Goal: Use online tool/utility: Utilize a website feature to perform a specific function

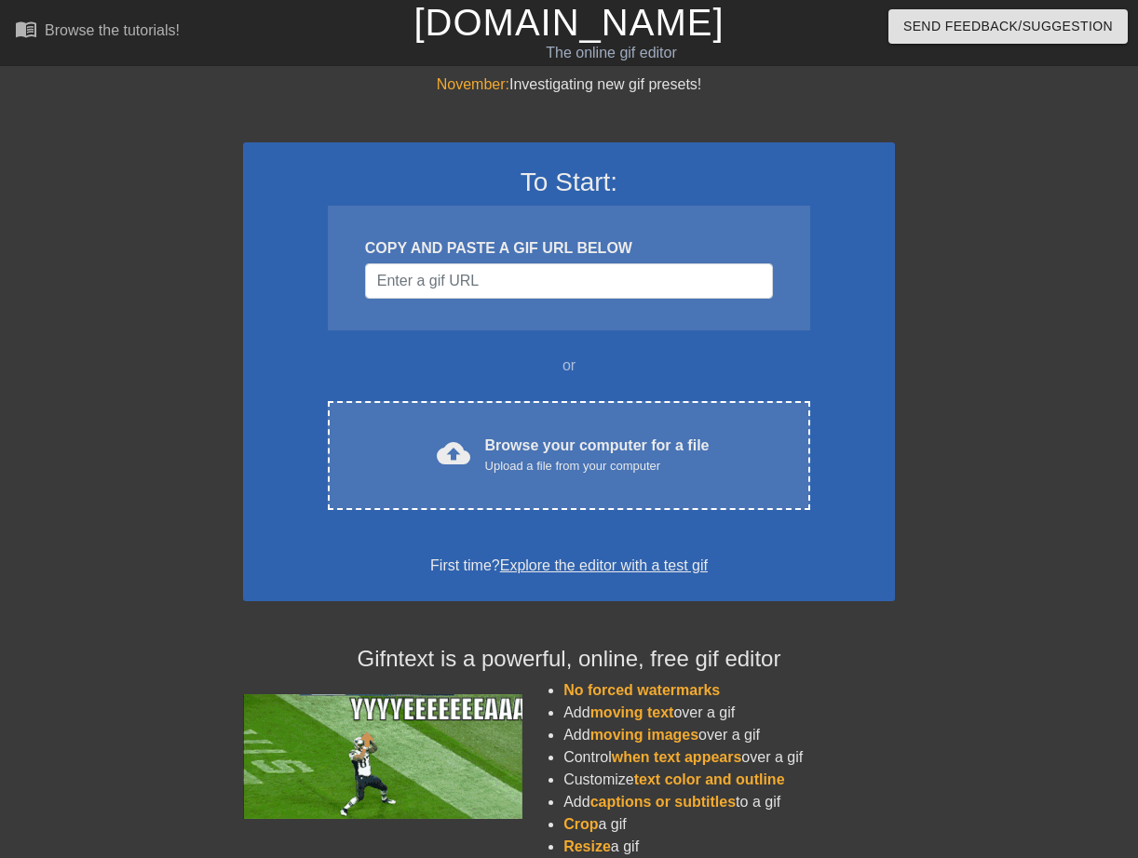
click at [966, 241] on div at bounding box center [1056, 353] width 279 height 559
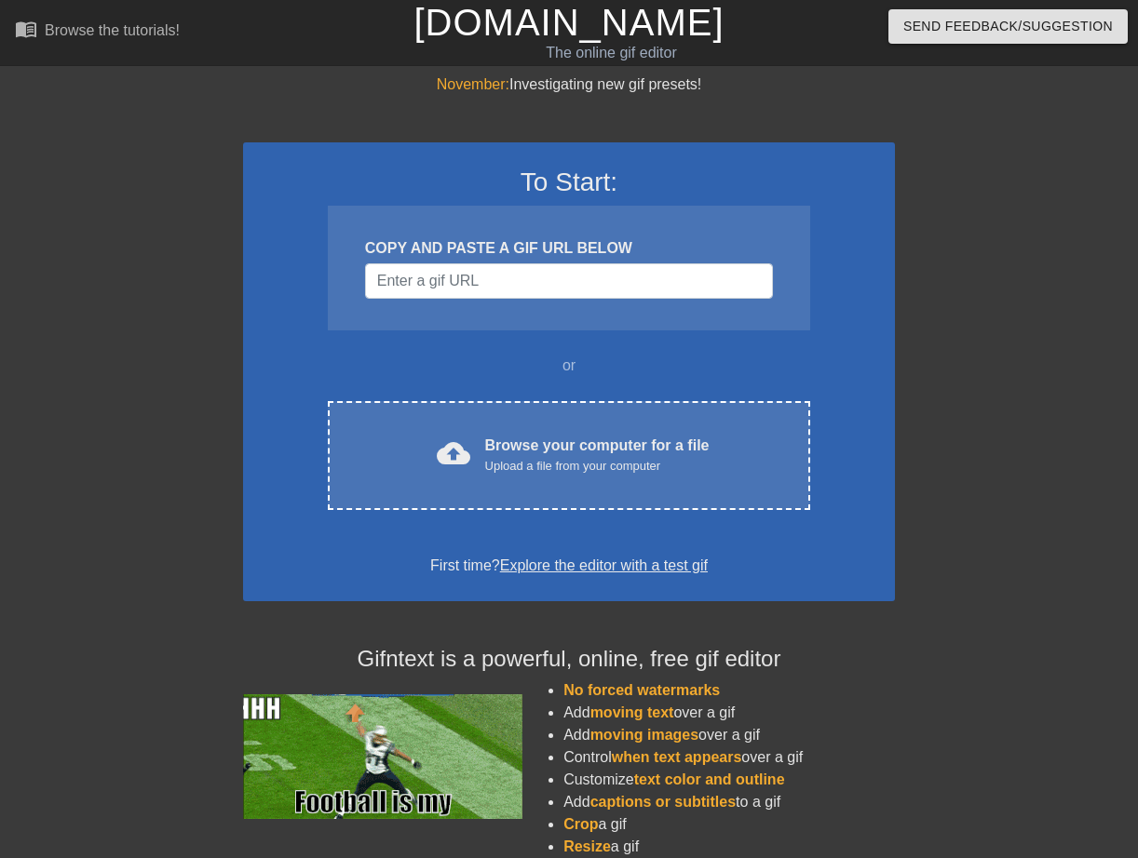
click at [997, 251] on div at bounding box center [1056, 353] width 279 height 559
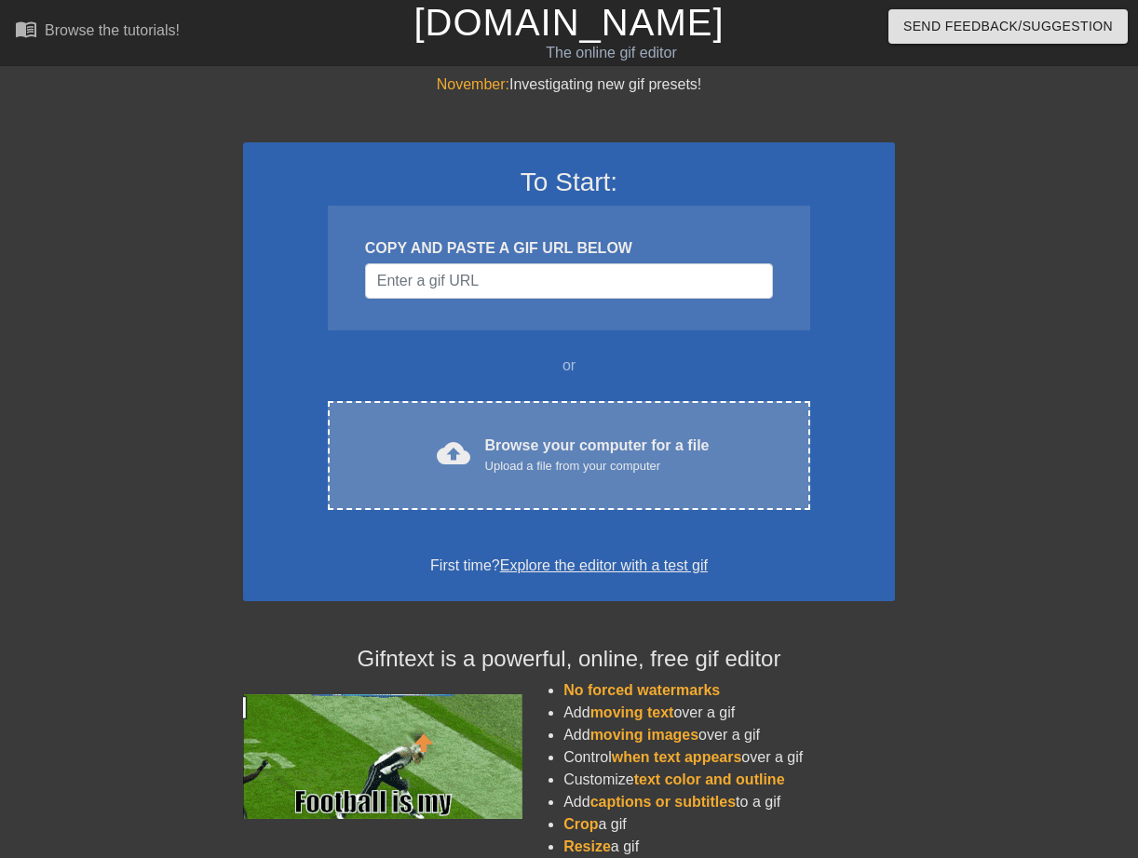
click at [552, 438] on div "Browse your computer for a file Upload a file from your computer" at bounding box center [597, 455] width 224 height 41
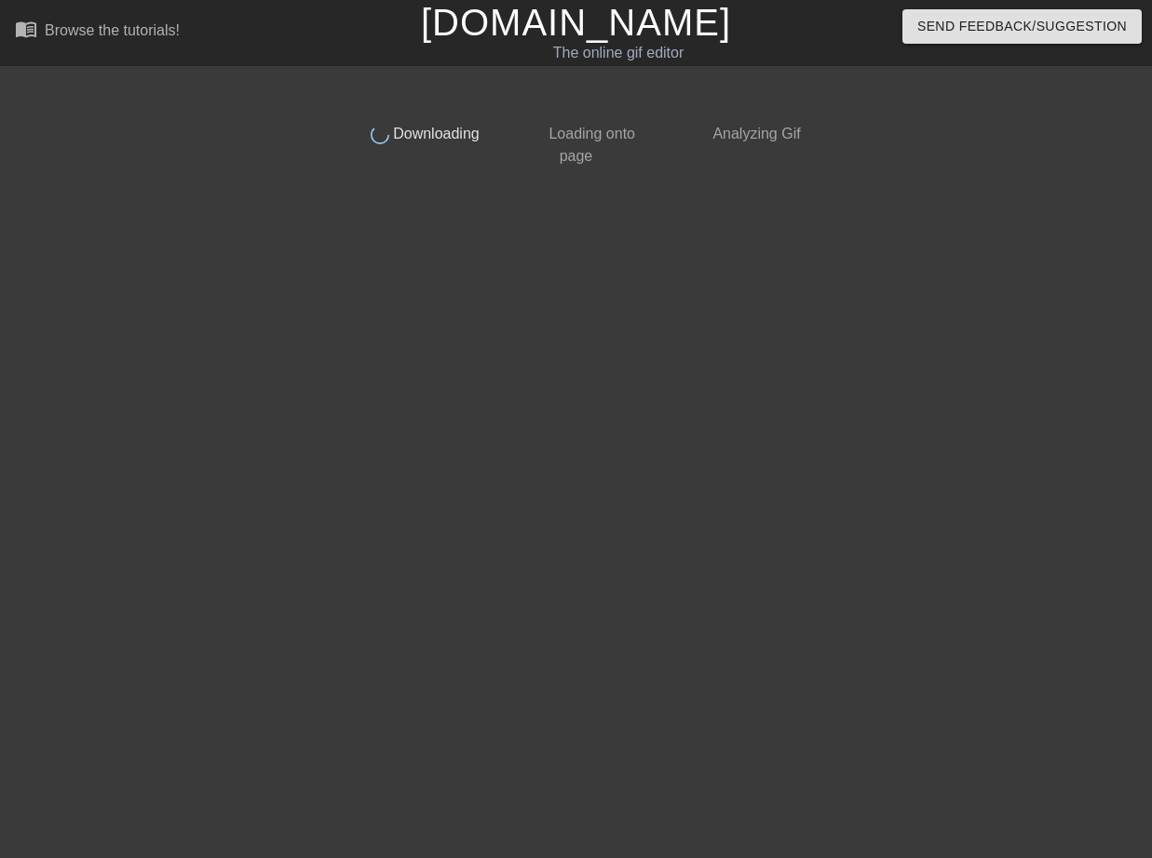
click at [515, 402] on div "done Downloading done Loading onto page done Analyzing Gif" at bounding box center [576, 353] width 467 height 559
click at [523, 364] on div "done Downloading done Loading onto page done Analyzing Gif" at bounding box center [576, 353] width 467 height 559
click at [493, 444] on div "done Downloading done Loading onto page done Analyzing Gif" at bounding box center [576, 353] width 467 height 559
click at [656, 412] on div "done Downloading done Loading onto page done Analyzing Gif" at bounding box center [576, 353] width 467 height 559
click at [408, 142] on span "Downloading" at bounding box center [434, 134] width 90 height 16
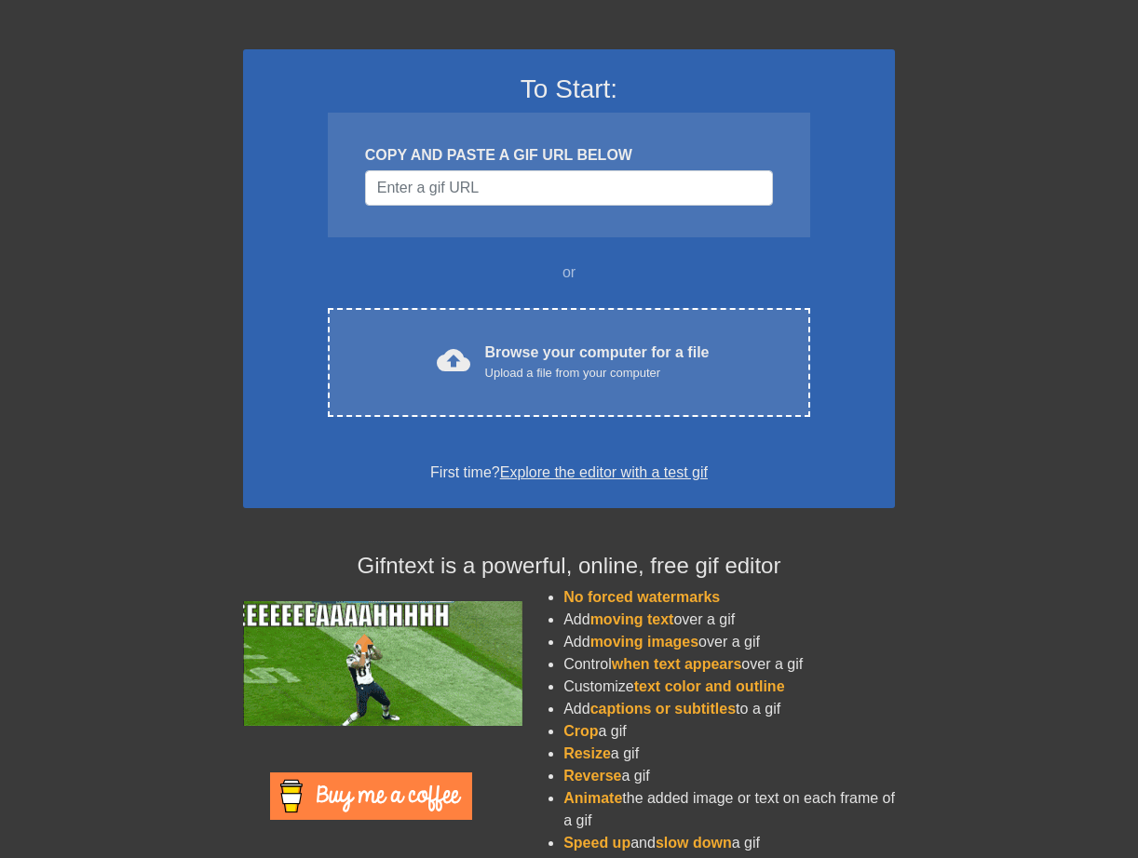
scroll to position [135, 0]
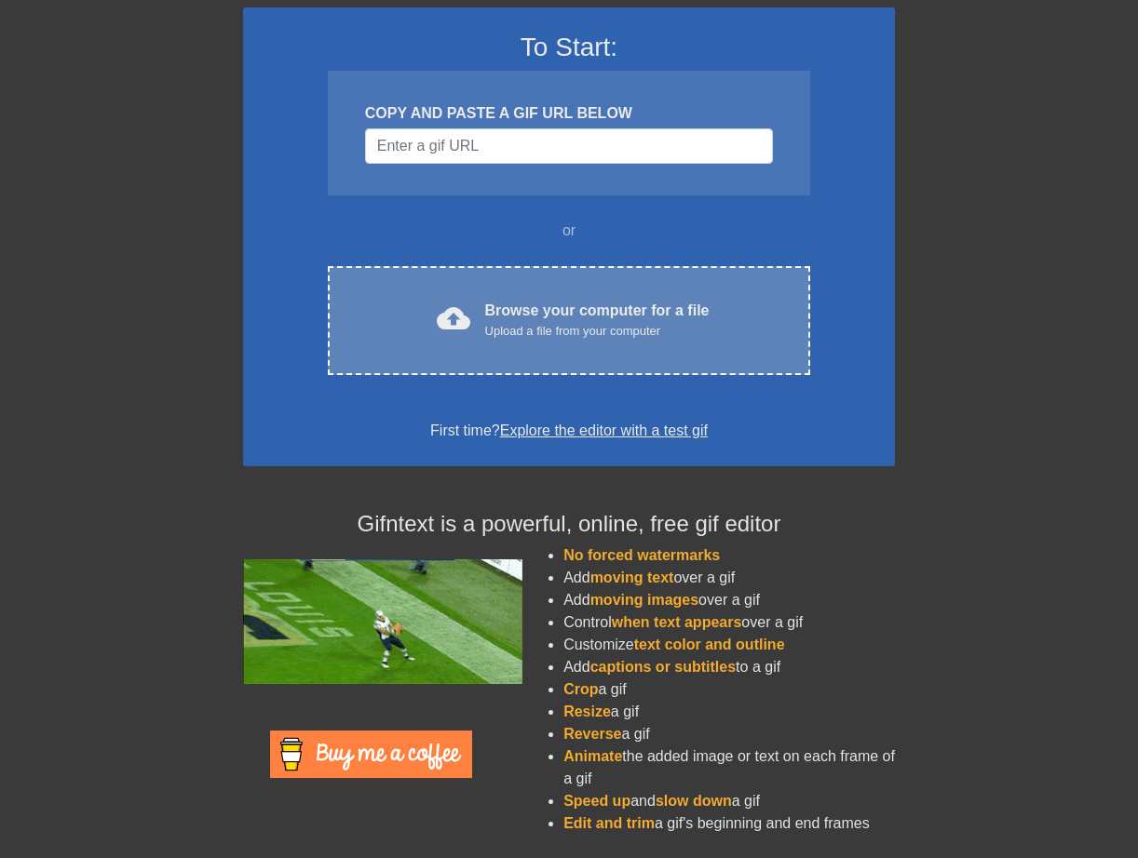
click at [500, 307] on div "Browse your computer for a file Upload a file from your computer" at bounding box center [597, 320] width 224 height 41
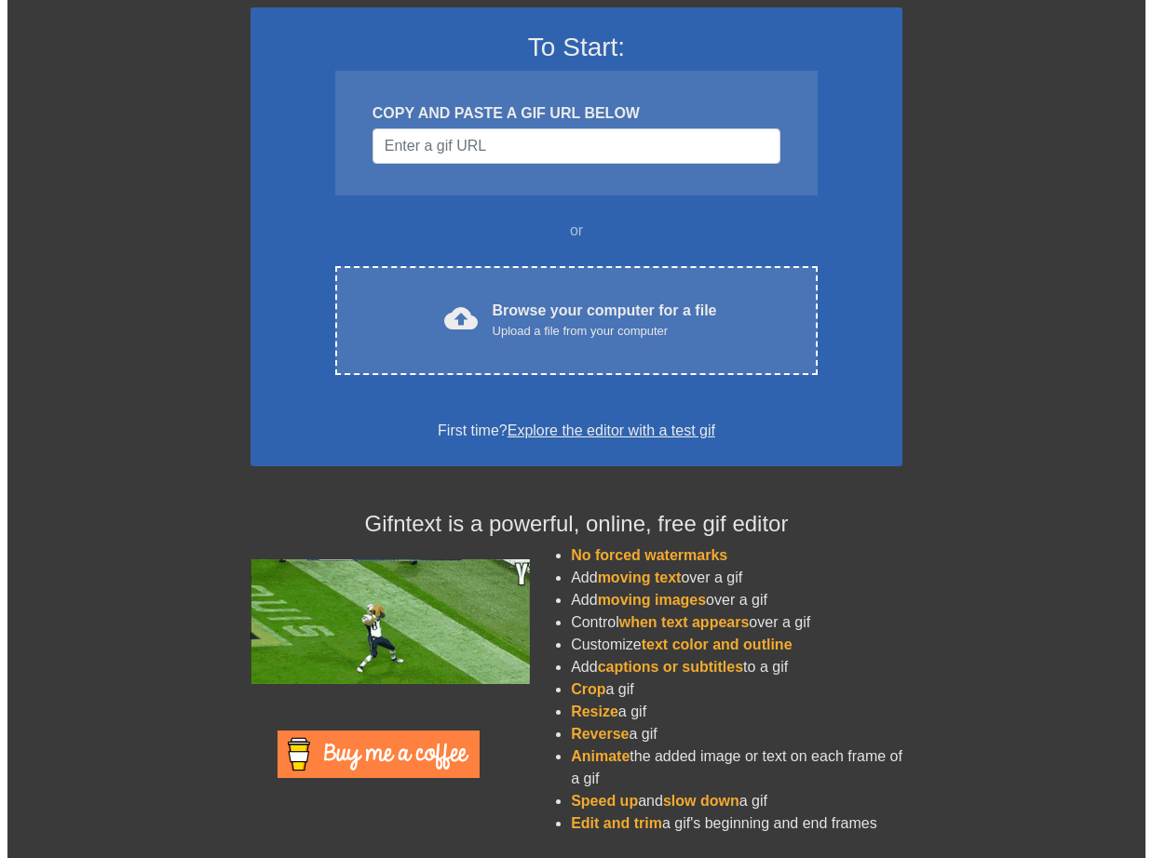
scroll to position [0, 0]
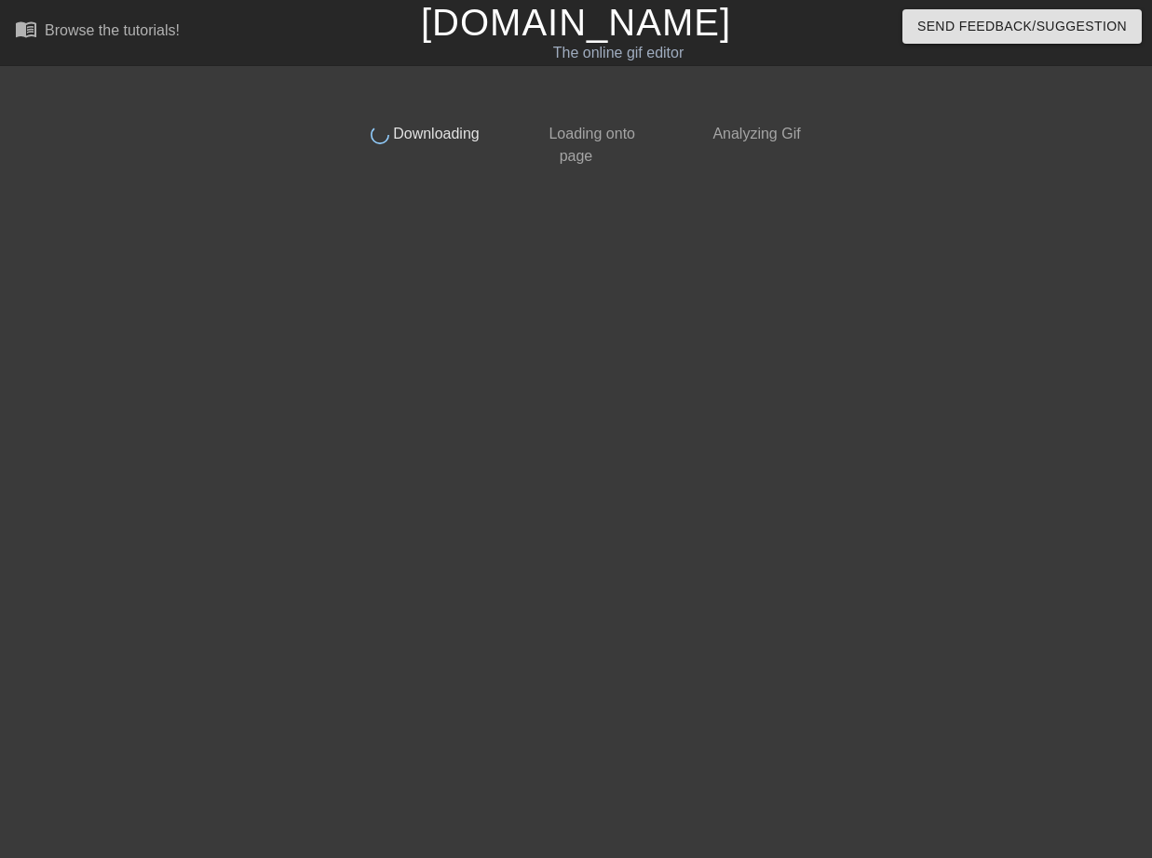
click at [567, 334] on div "done Downloading done Loading onto page done Analyzing Gif" at bounding box center [576, 353] width 467 height 559
click at [567, 333] on div "done Downloading done Loading onto page done Analyzing Gif" at bounding box center [576, 353] width 467 height 559
click at [567, 332] on div "done Downloading done Loading onto page done Analyzing Gif" at bounding box center [576, 353] width 467 height 559
click at [412, 275] on div "done Downloading done Loading onto page done Analyzing Gif" at bounding box center [576, 353] width 467 height 559
click at [525, 206] on div "done Downloading done Loading onto page done Analyzing Gif" at bounding box center [576, 353] width 467 height 559
